Goal: Complete application form

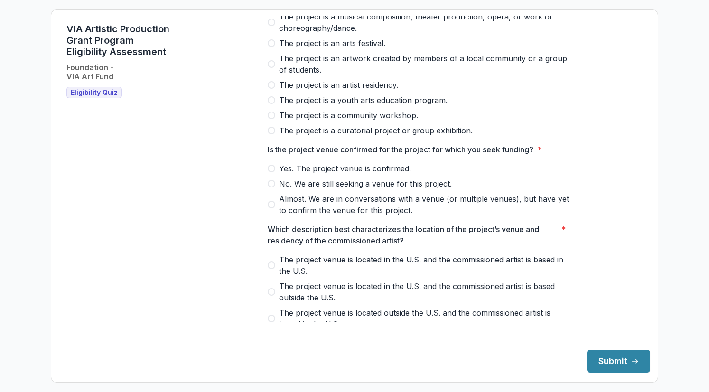
scroll to position [130, 0]
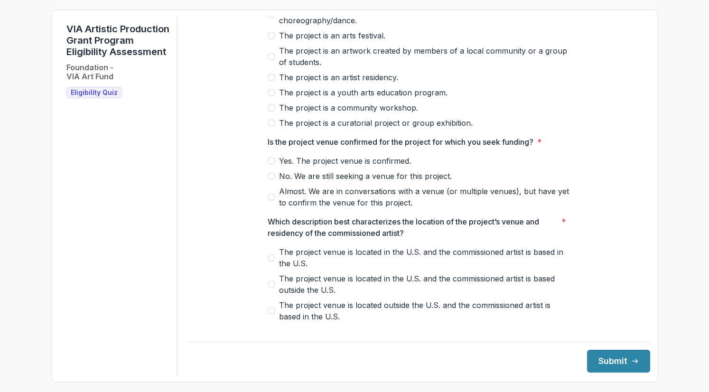
click at [269, 165] on span at bounding box center [272, 161] width 8 height 8
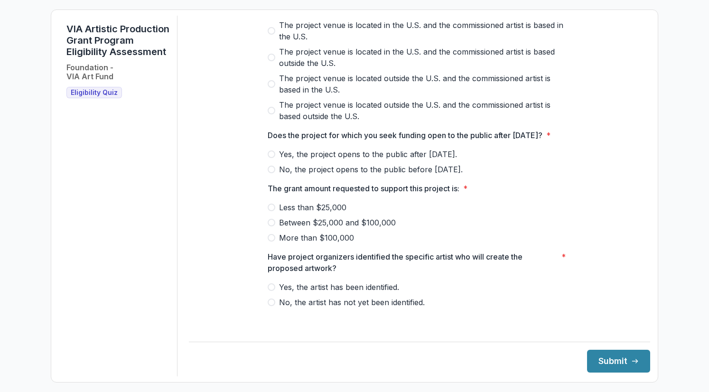
scroll to position [0, 0]
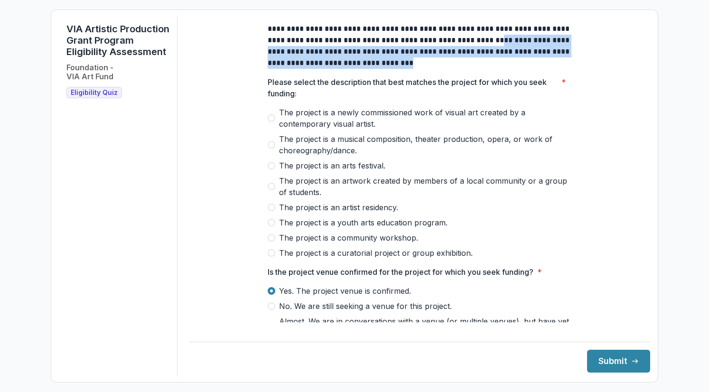
drag, startPoint x: 479, startPoint y: 45, endPoint x: 475, endPoint y: 69, distance: 24.5
click at [475, 69] on p "**********" at bounding box center [420, 46] width 304 height 46
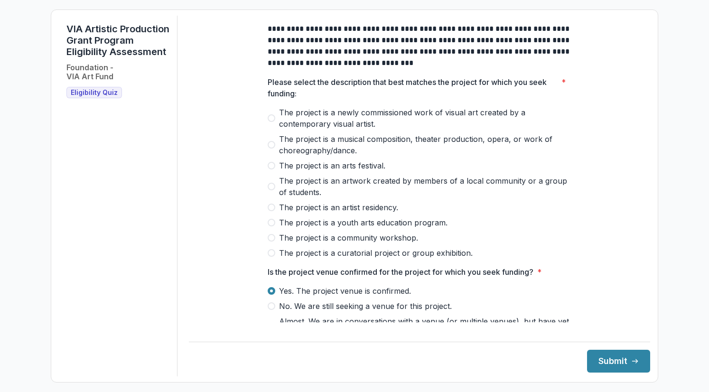
click at [294, 122] on span "The project is a newly commissioned work of visual art created by a contemporar…" at bounding box center [425, 118] width 292 height 23
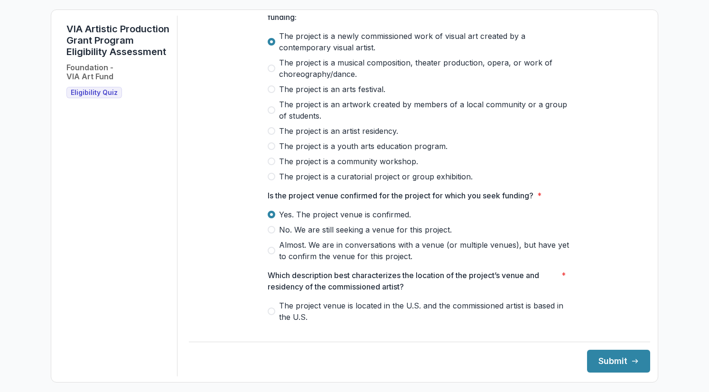
scroll to position [82, 0]
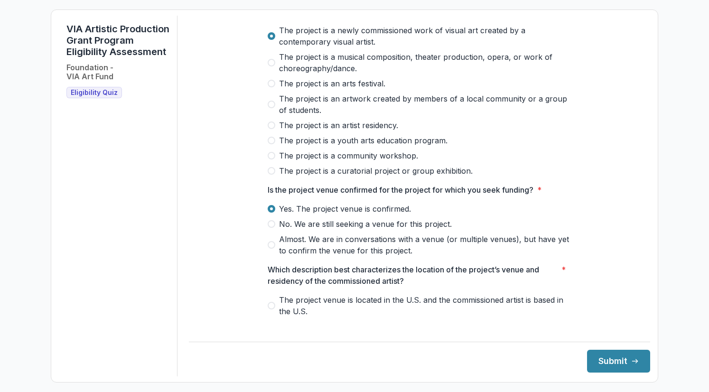
click at [272, 249] on span at bounding box center [272, 245] width 8 height 8
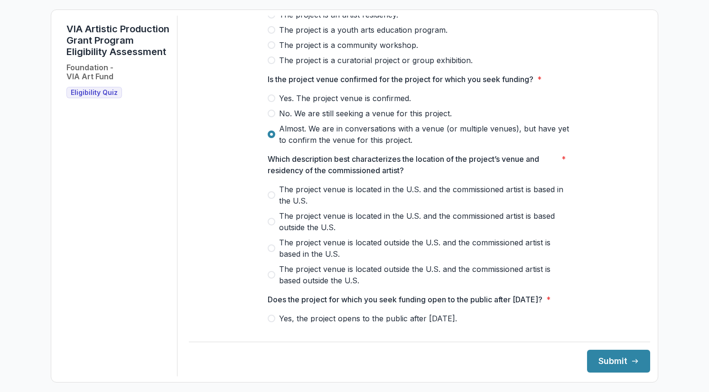
scroll to position [200, 0]
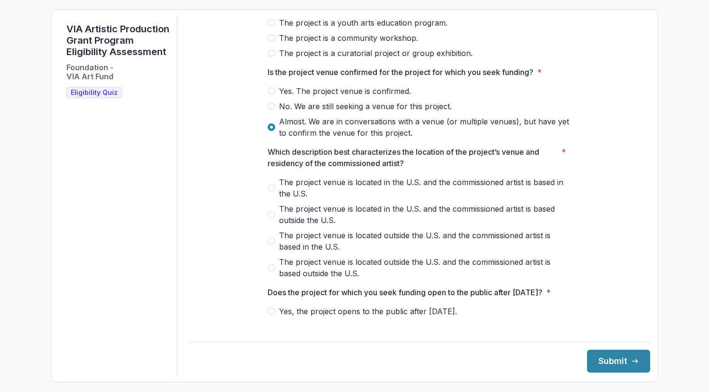
click at [288, 195] on span "The project venue is located in the U.S. and the commissioned artist is based i…" at bounding box center [425, 187] width 292 height 23
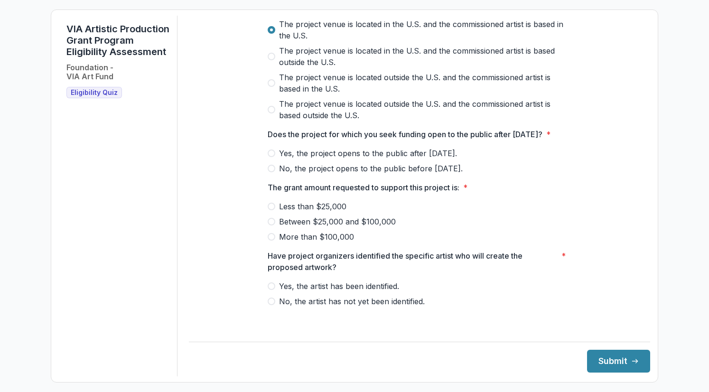
scroll to position [362, 0]
click at [366, 159] on span "Yes, the project opens to the public after [DATE]." at bounding box center [368, 153] width 178 height 11
click at [269, 210] on span at bounding box center [272, 207] width 8 height 8
click at [377, 292] on span "Yes, the artist has been identified." at bounding box center [339, 285] width 120 height 11
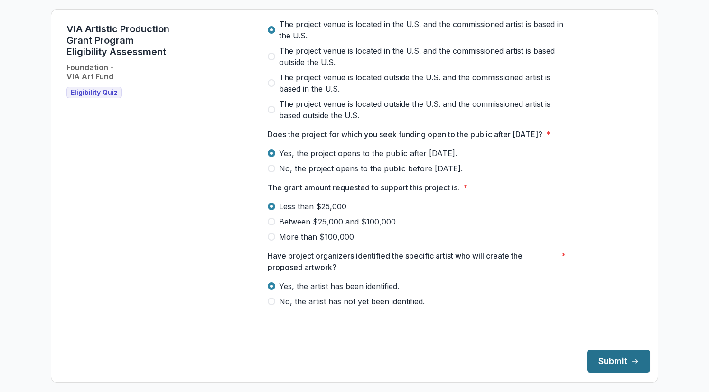
click at [603, 358] on button "Submit" at bounding box center [618, 361] width 63 height 23
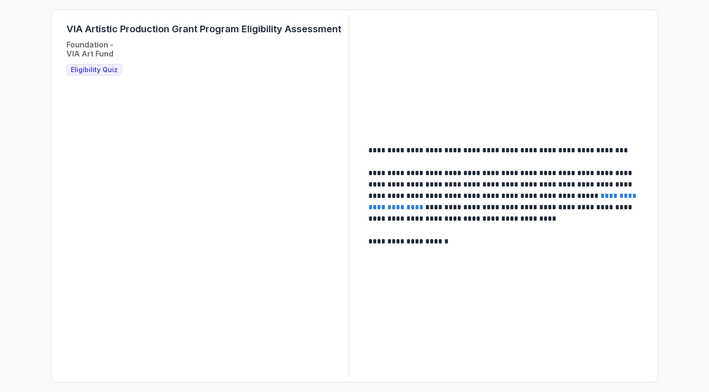
click at [93, 69] on span "Eligibility Quiz" at bounding box center [94, 70] width 47 height 8
